Goal: Transaction & Acquisition: Purchase product/service

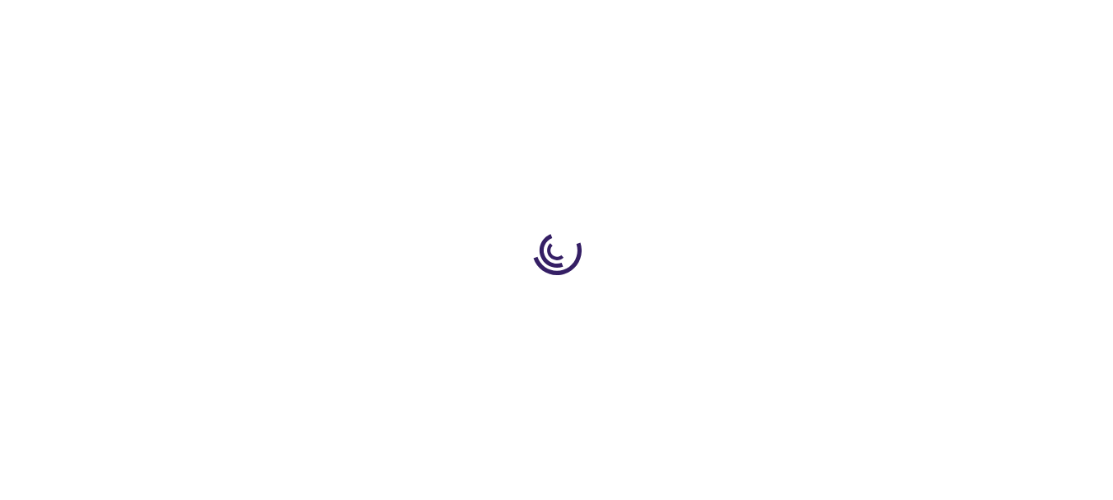
type input "0"
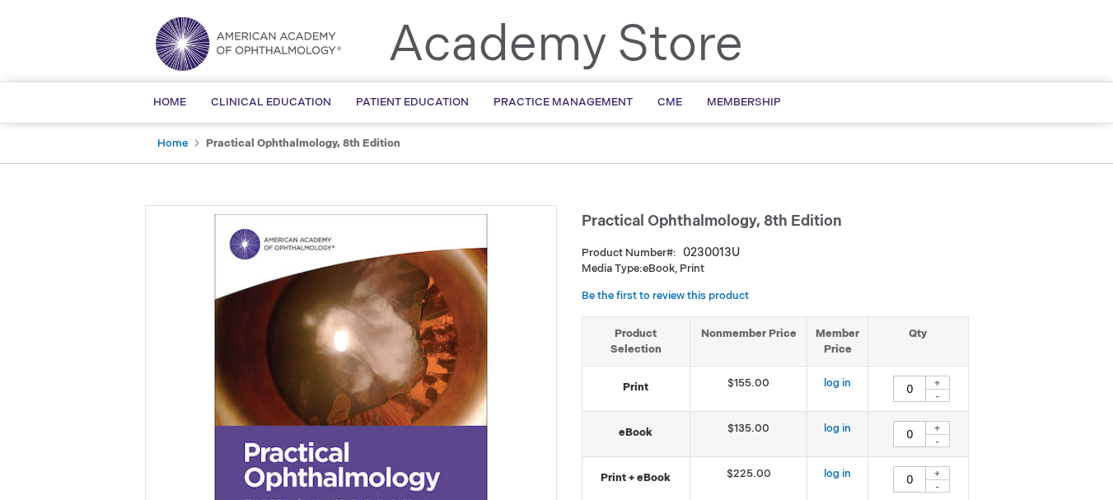
scroll to position [45, 0]
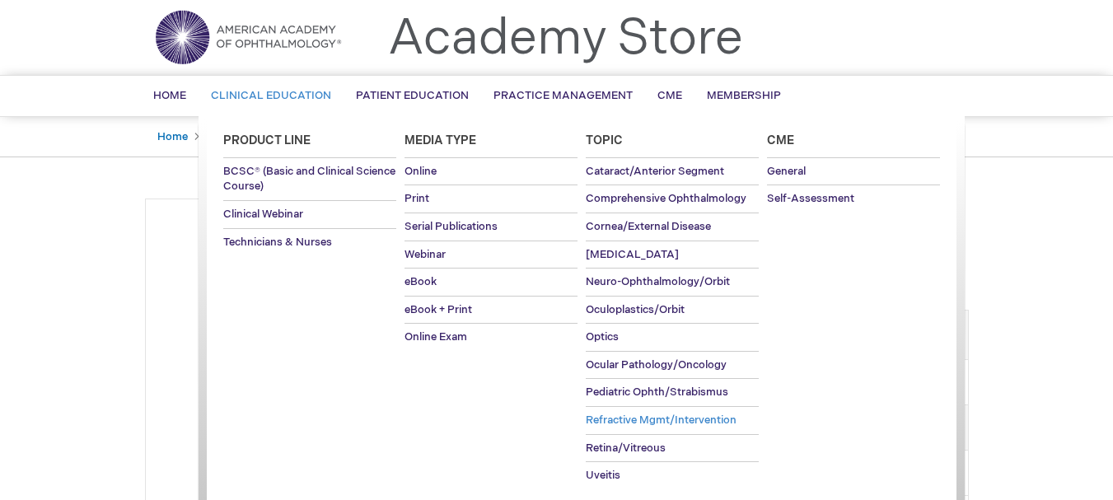
click at [641, 416] on span "Refractive Mgmt/Intervention" at bounding box center [660, 419] width 151 height 13
click at [284, 215] on span "Clinical Webinar" at bounding box center [263, 214] width 80 height 13
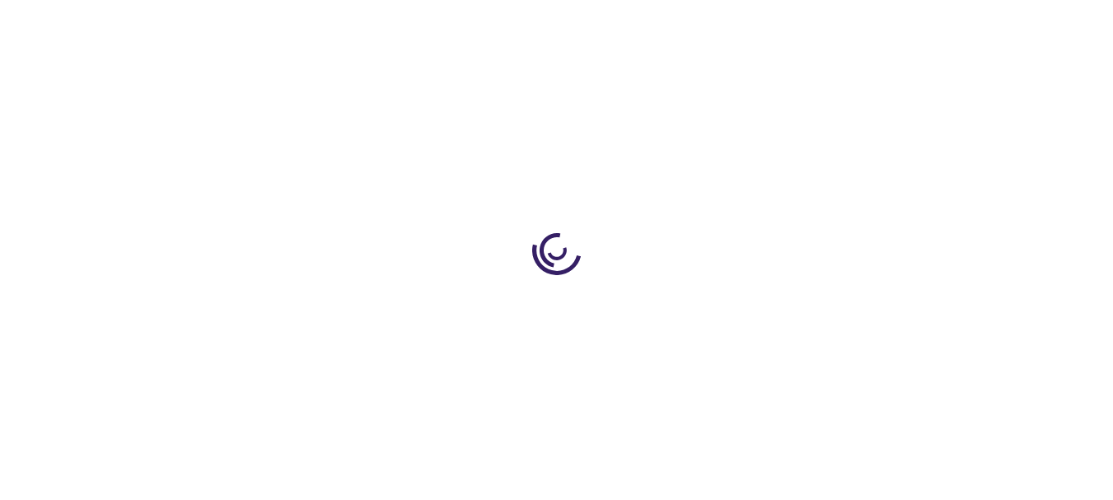
type input "0"
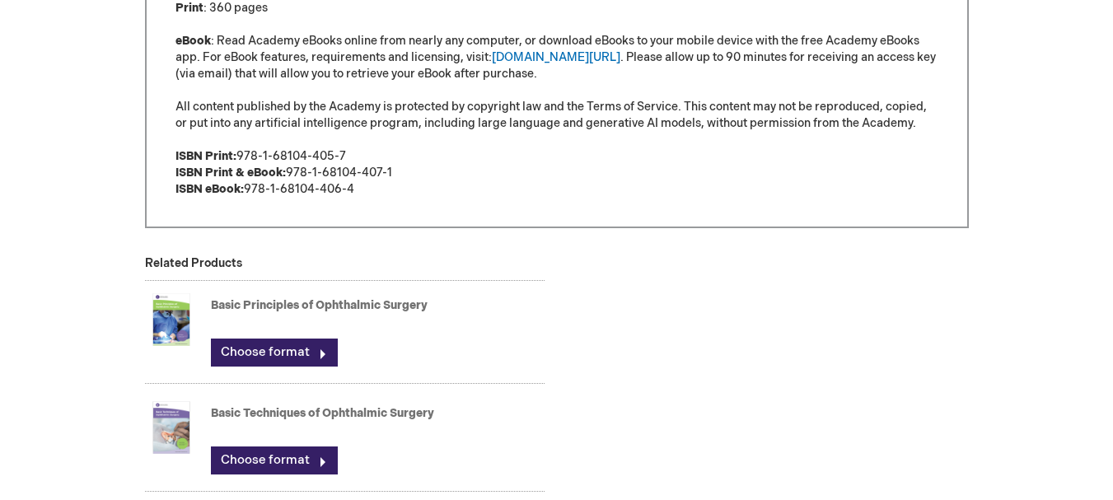
scroll to position [1243, 0]
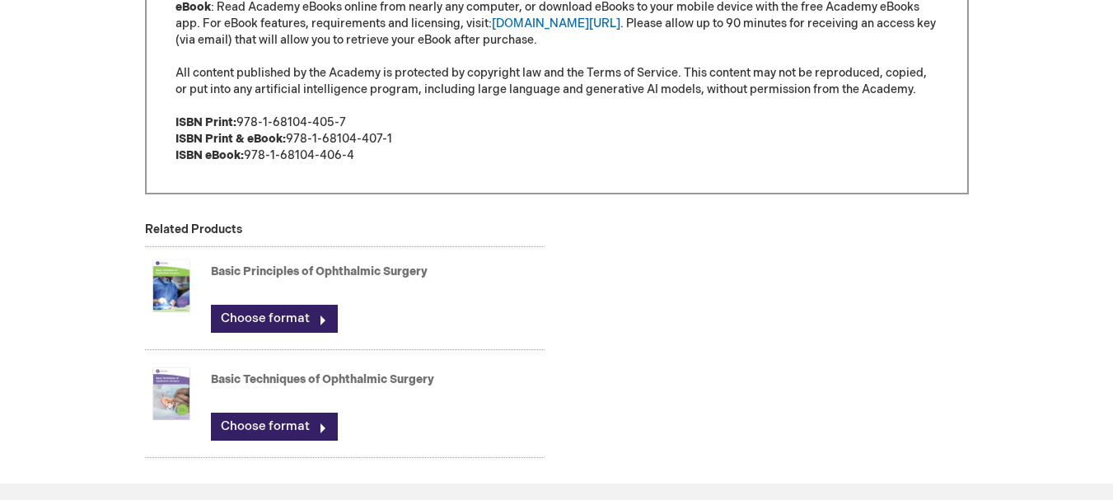
click at [292, 268] on link "Basic Principles of Ophthalmic Surgery" at bounding box center [319, 271] width 217 height 14
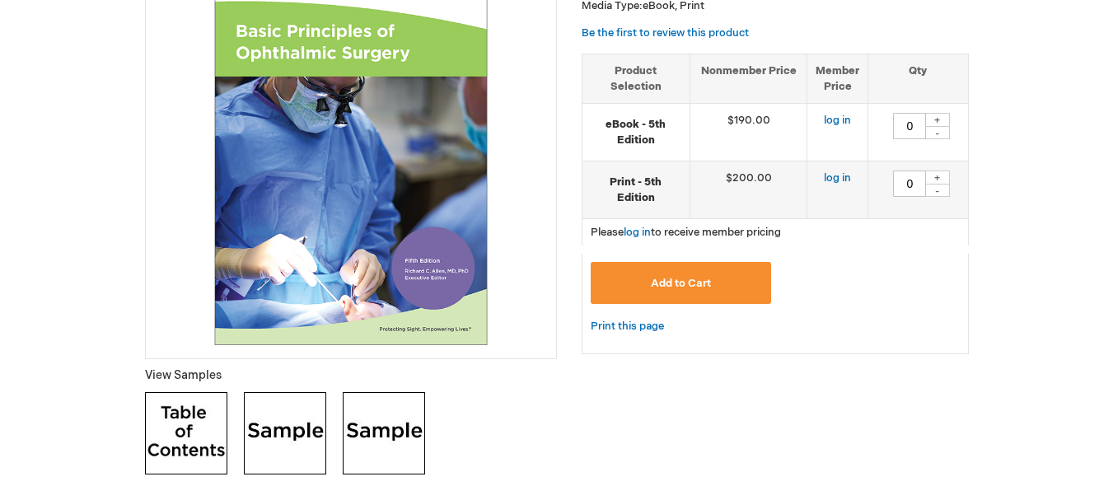
scroll to position [329, 0]
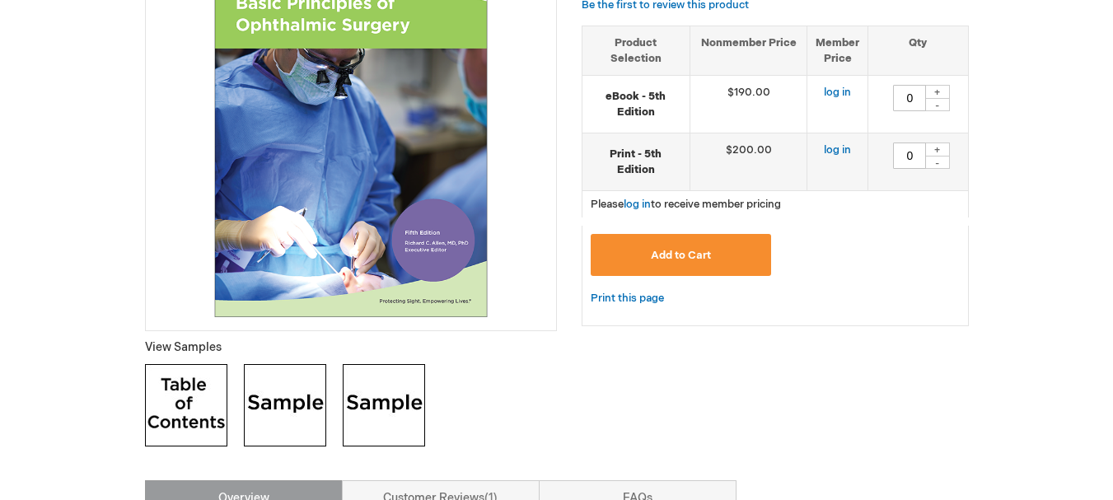
click at [170, 399] on img at bounding box center [186, 405] width 82 height 82
click at [290, 420] on img at bounding box center [285, 405] width 82 height 82
click at [408, 420] on img at bounding box center [384, 405] width 82 height 82
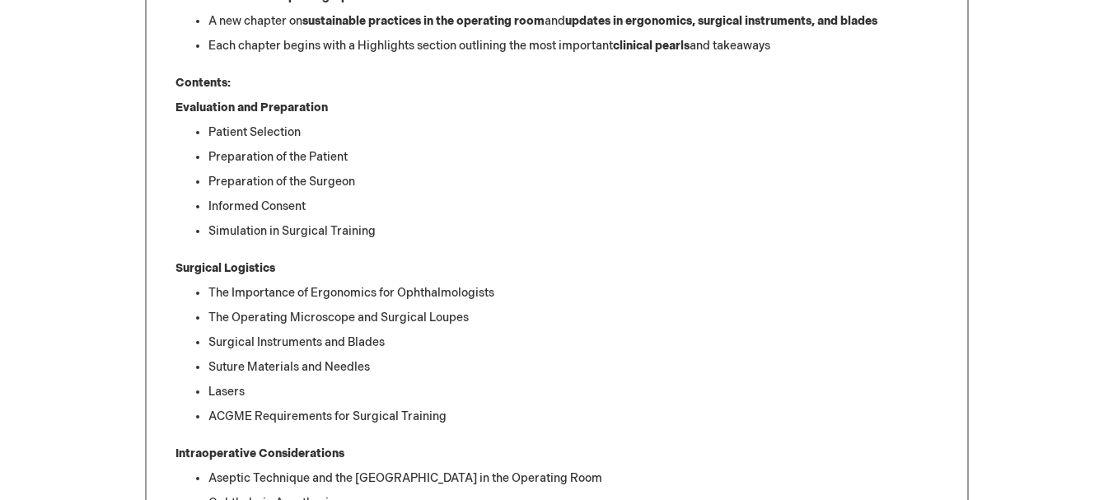
scroll to position [1071, 0]
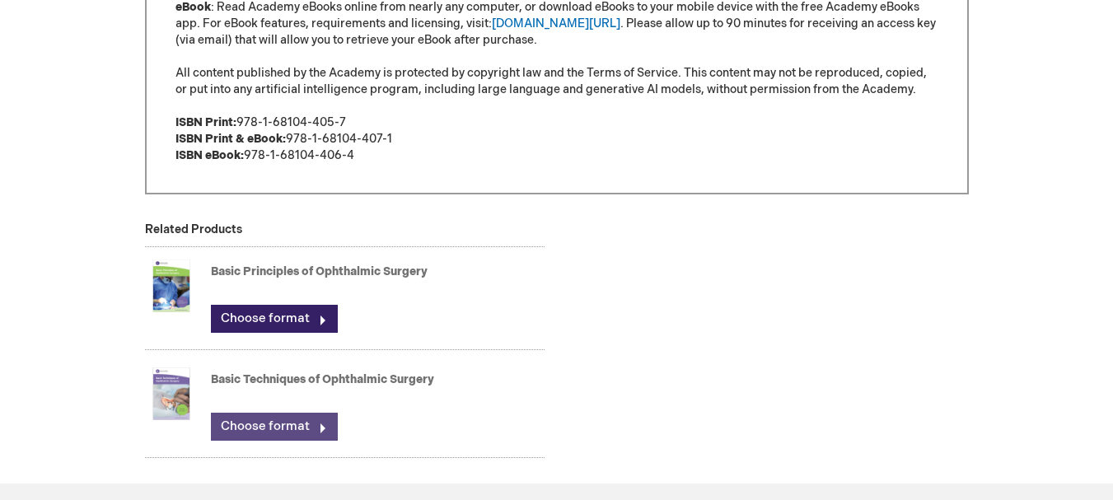
click at [301, 427] on link "Choose format" at bounding box center [274, 427] width 127 height 28
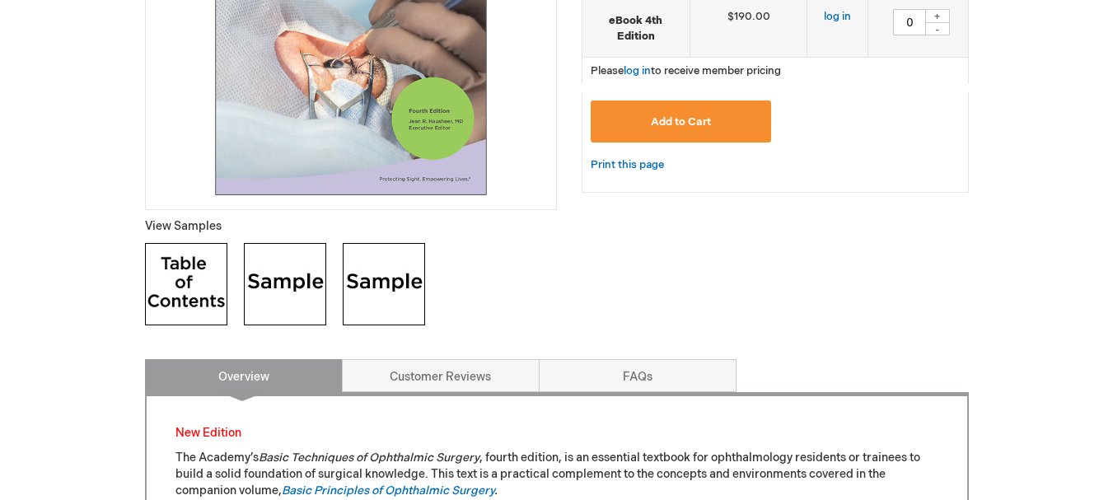
scroll to position [412, 0]
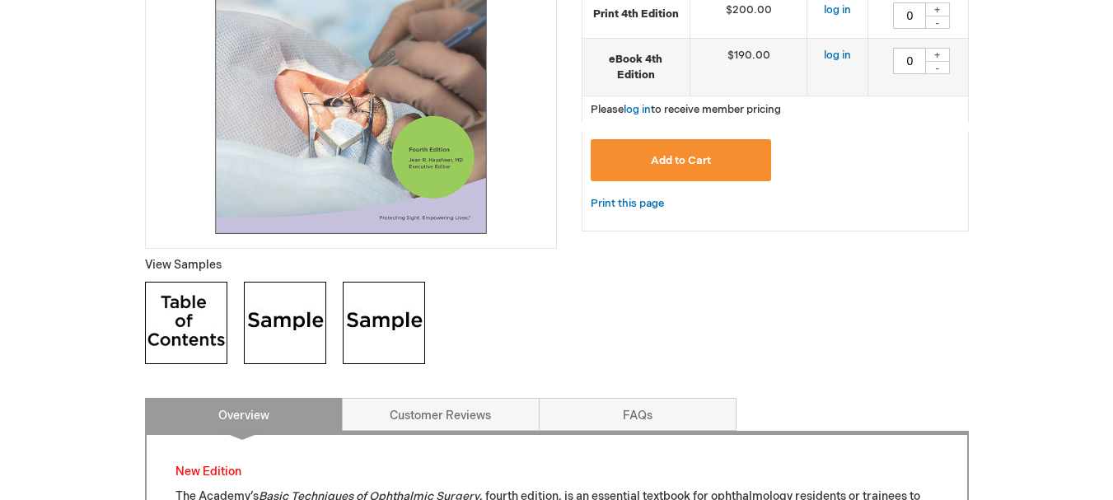
click at [207, 326] on img at bounding box center [186, 323] width 82 height 82
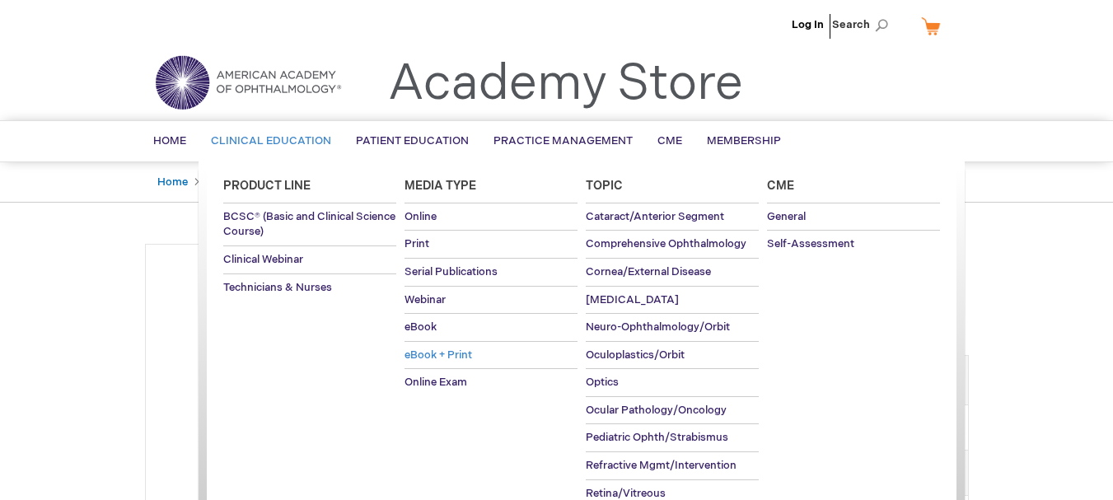
click at [441, 355] on span "eBook + Print" at bounding box center [438, 354] width 68 height 13
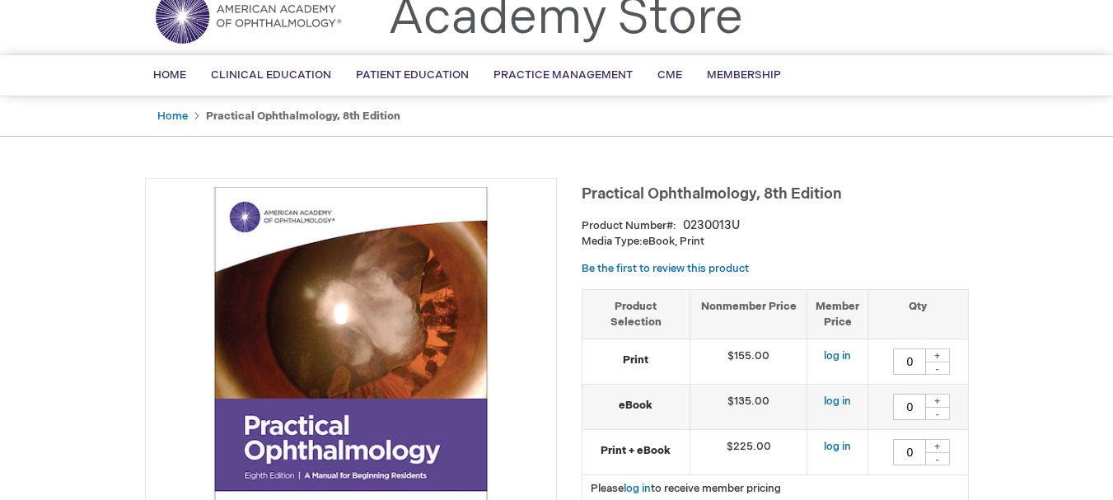
scroll to position [82, 0]
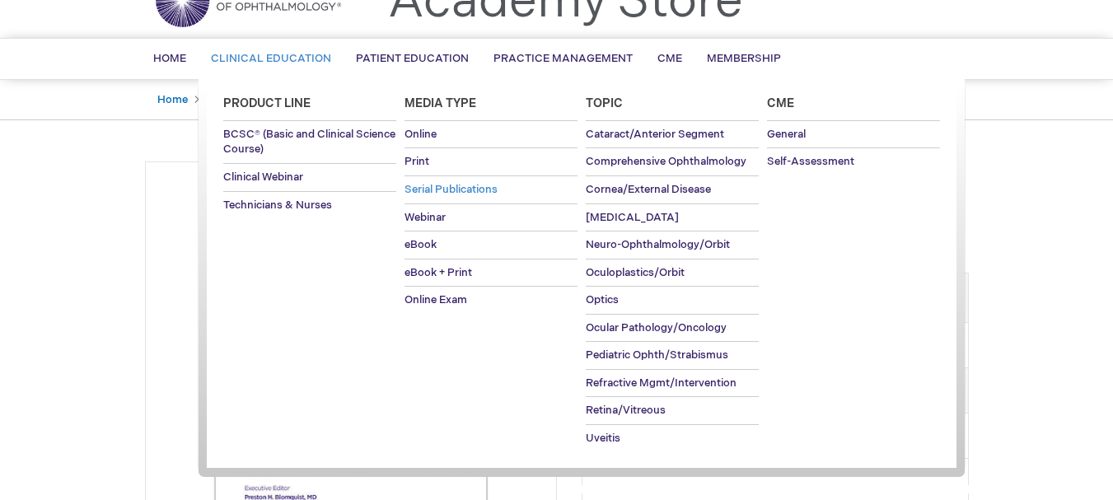
click at [449, 187] on span "Serial Publications" at bounding box center [450, 189] width 93 height 13
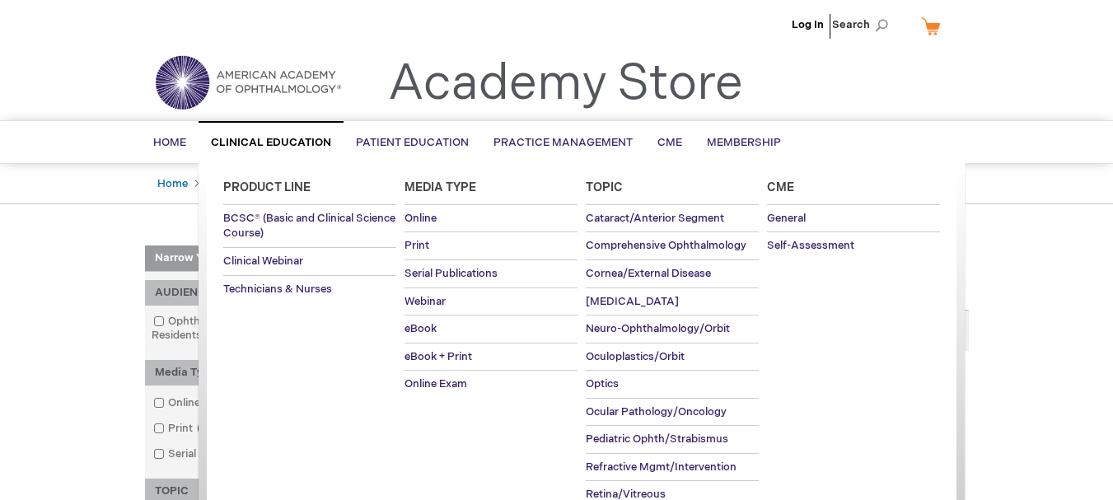
click at [264, 147] on span "Clinical Education" at bounding box center [271, 142] width 120 height 13
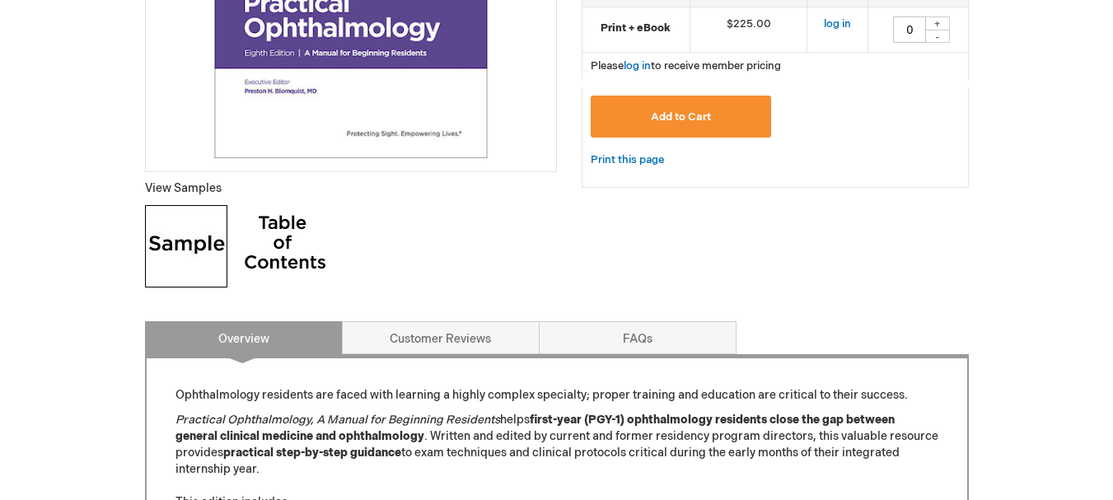
scroll to position [494, 0]
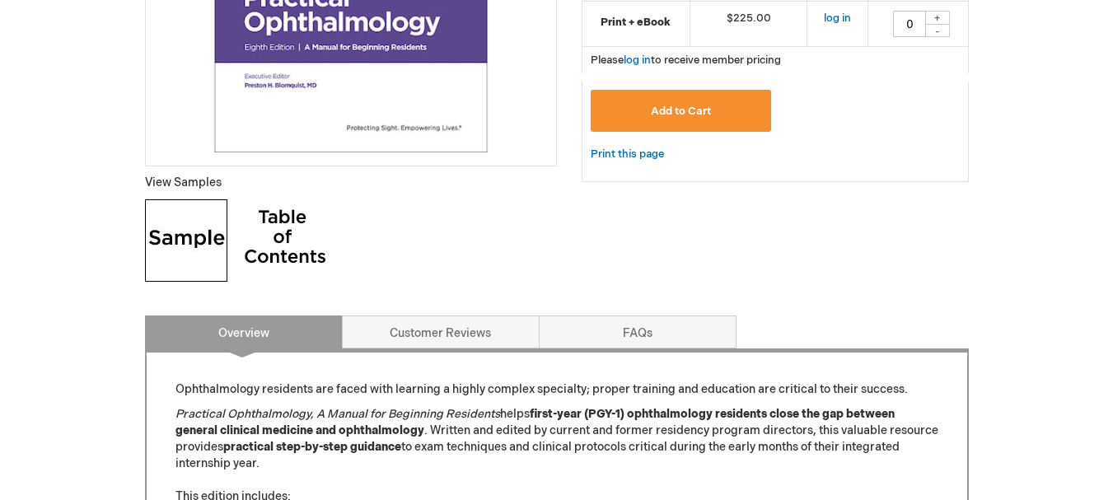
click at [297, 259] on img at bounding box center [285, 240] width 82 height 82
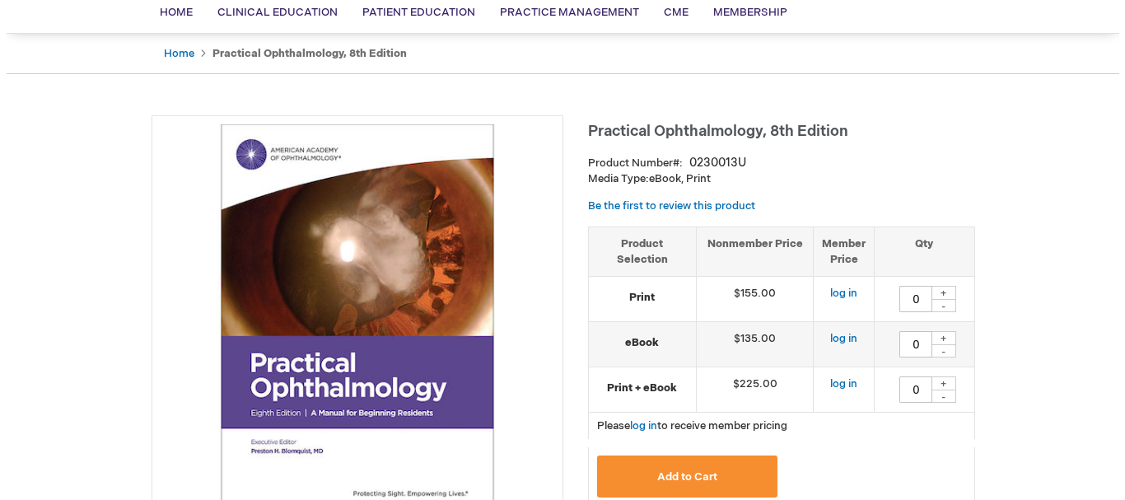
scroll to position [170, 0]
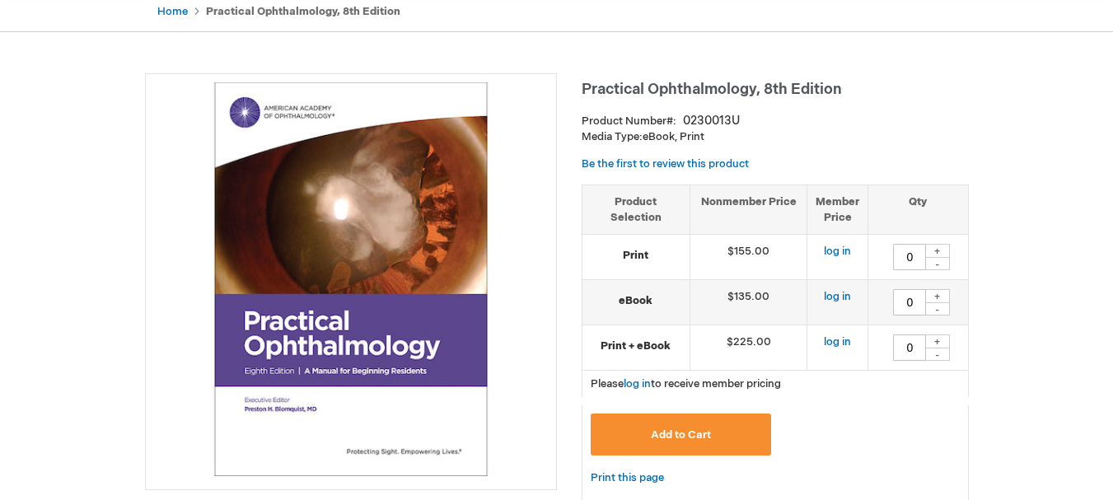
click at [938, 248] on div "+" at bounding box center [937, 251] width 25 height 14
type input "1"
click at [714, 433] on button "Add to Cart" at bounding box center [680, 434] width 181 height 42
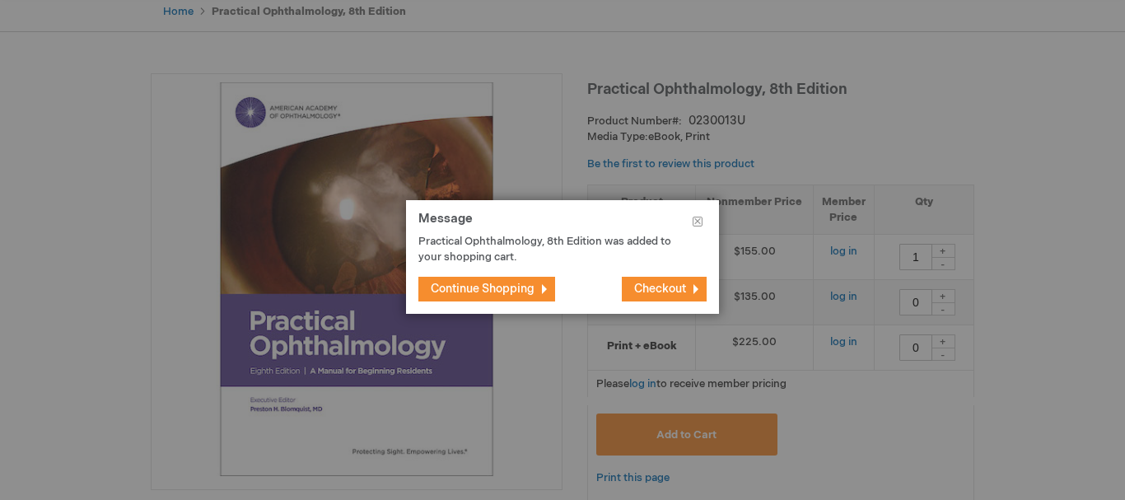
click at [660, 289] on span "Checkout" at bounding box center [660, 289] width 52 height 14
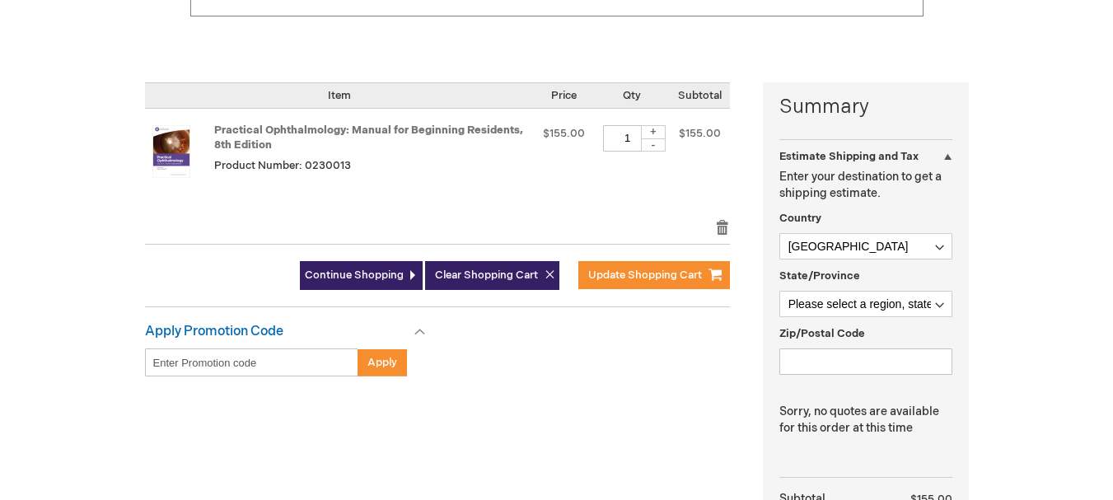
scroll to position [352, 0]
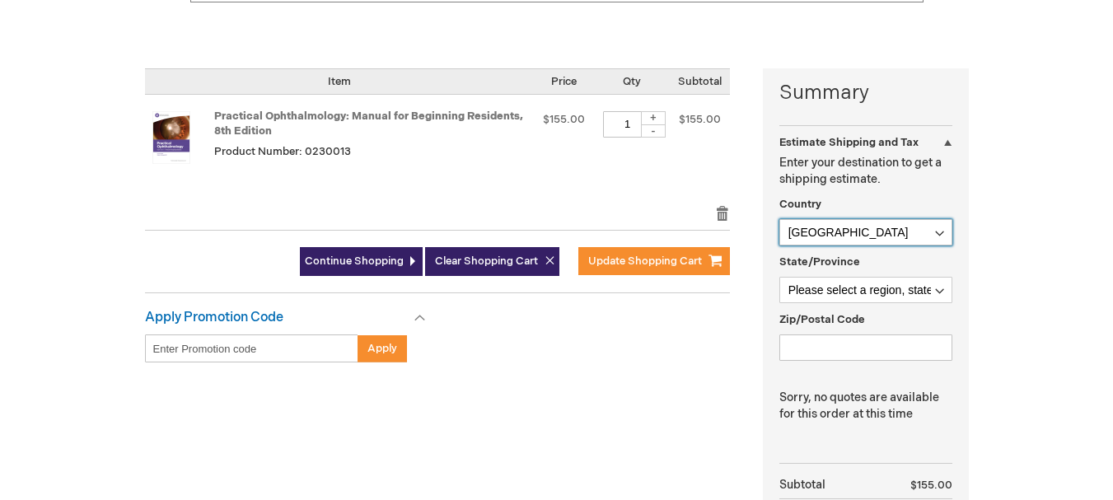
click at [938, 234] on select "Afghanistan Åland Islands Albania Algeria American Samoa Andorra Angola Anguill…" at bounding box center [865, 232] width 173 height 26
select select "GR"
click at [779, 219] on select "Afghanistan Åland Islands Albania Algeria American Samoa Andorra Angola Anguill…" at bounding box center [865, 232] width 173 height 26
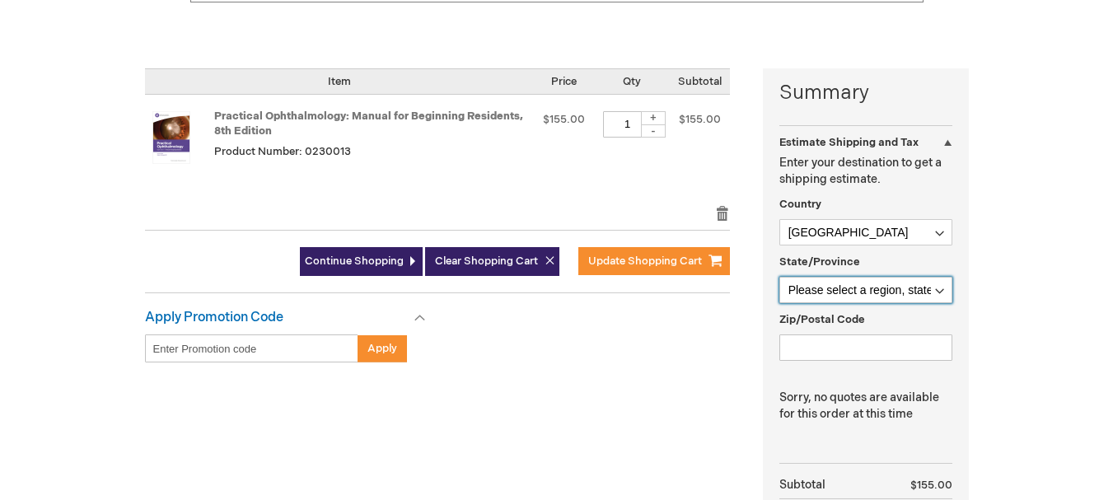
click at [937, 287] on select "Please select a region, state or province. Ágion Óros Anatolikí Makedonía kai T…" at bounding box center [865, 290] width 173 height 26
select select "860"
click at [779, 277] on select "Please select a region, state or province. Ágion Óros Anatolikí Makedonía kai T…" at bounding box center [865, 290] width 173 height 26
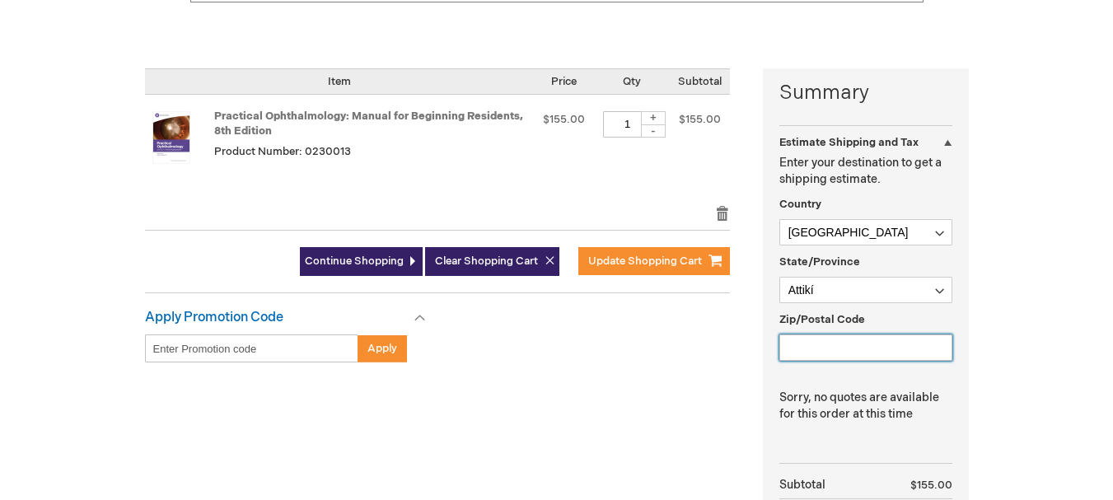
click at [803, 344] on input "Zip/Postal Code" at bounding box center [865, 347] width 173 height 26
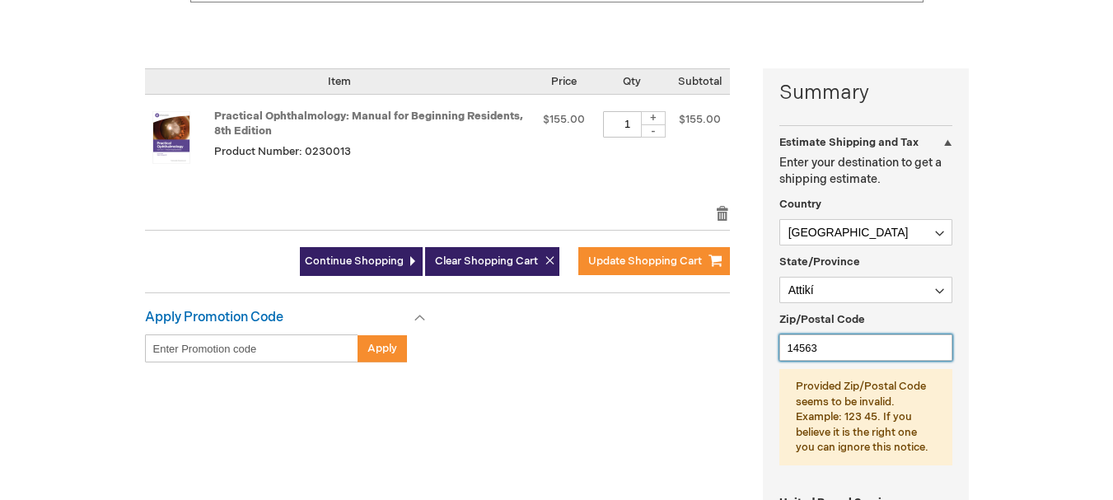
click at [823, 347] on input "14563" at bounding box center [865, 347] width 173 height 26
type input "145 63"
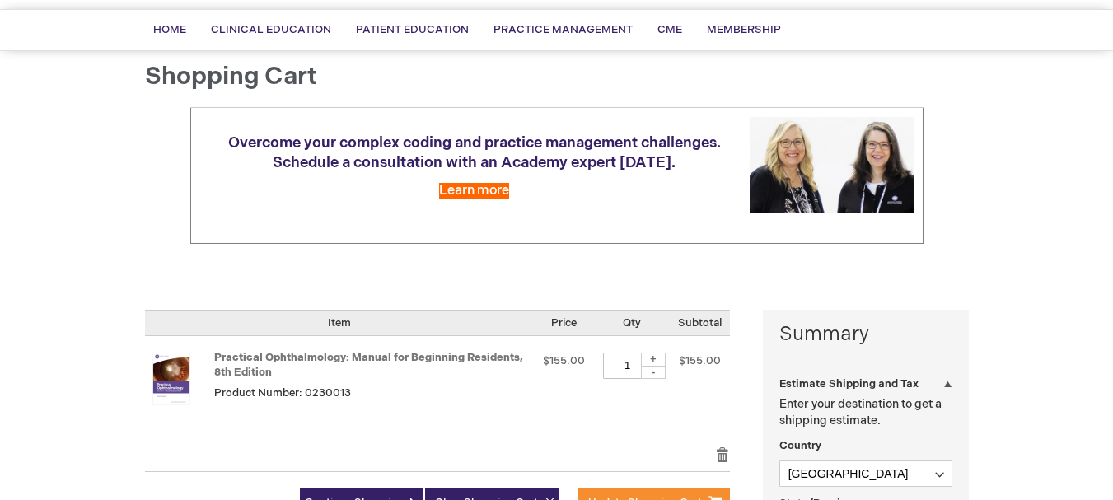
scroll to position [0, 0]
